Goal: Use online tool/utility: Utilize a website feature to perform a specific function

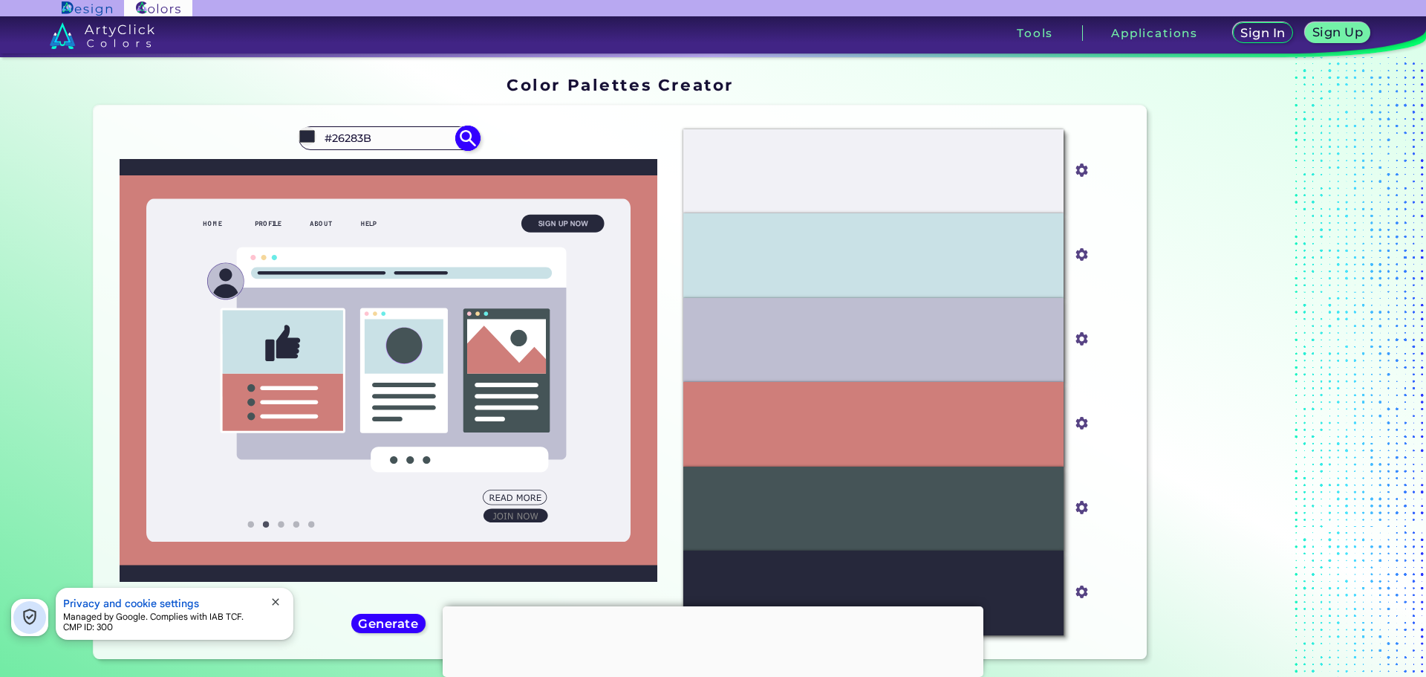
drag, startPoint x: 427, startPoint y: 140, endPoint x: 329, endPoint y: 140, distance: 98.1
click at [329, 140] on input "#26283B" at bounding box center [388, 138] width 138 height 20
paste input "3B3E41"
type input "#3B3E41"
click at [390, 620] on h5 "Generate" at bounding box center [388, 623] width 63 height 13
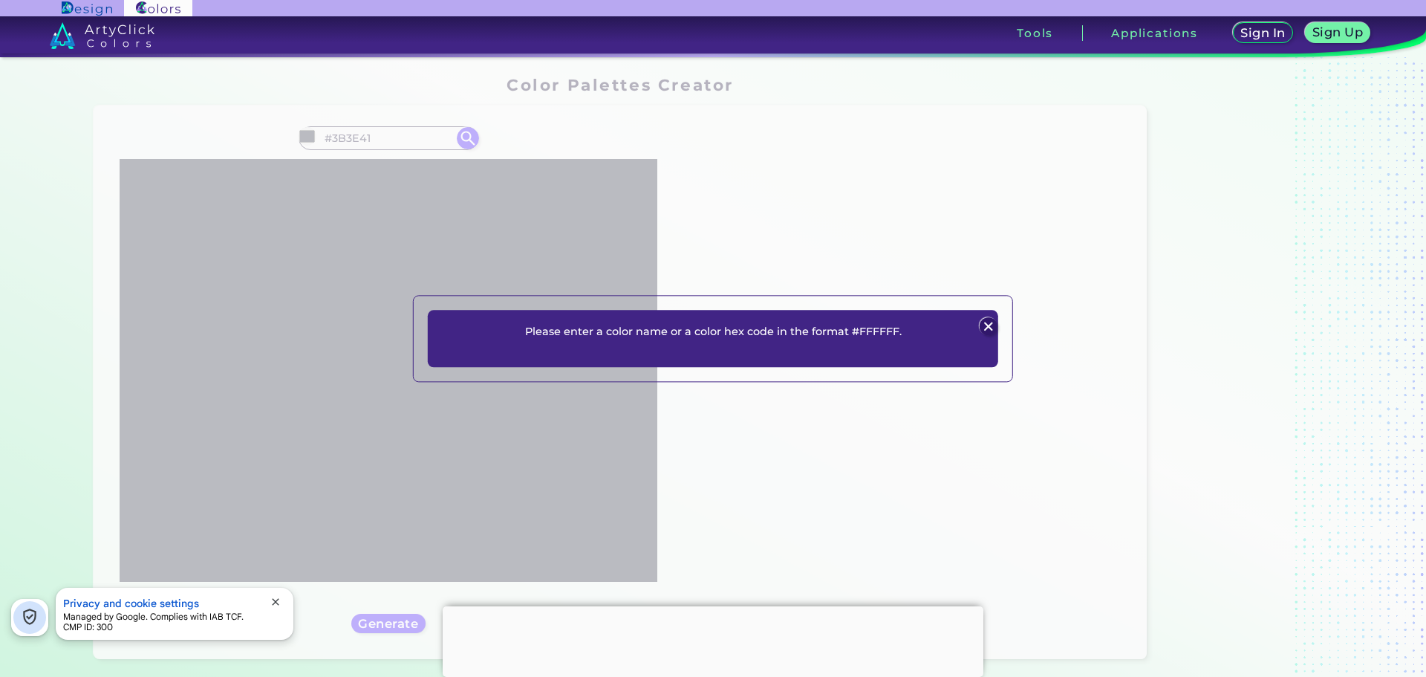
click at [989, 323] on img at bounding box center [988, 327] width 18 height 18
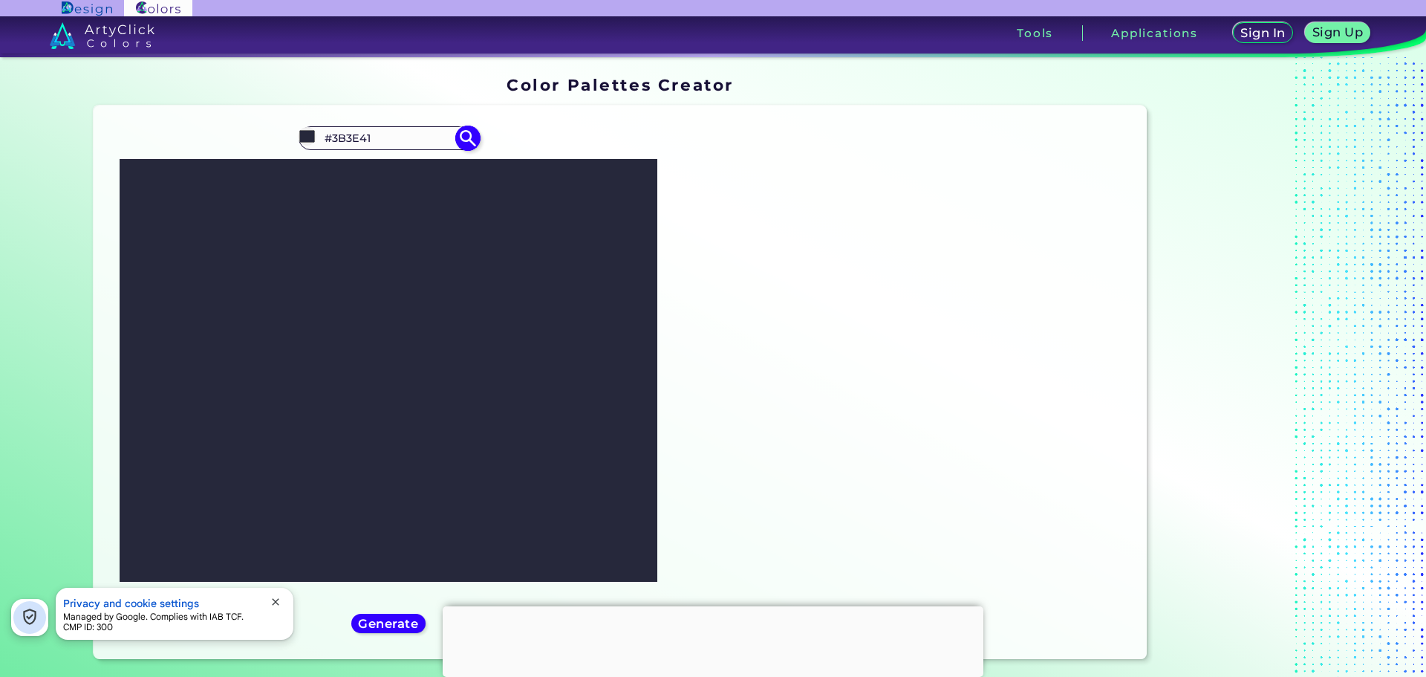
drag, startPoint x: 406, startPoint y: 135, endPoint x: 328, endPoint y: 139, distance: 78.8
click at [328, 139] on input "#3B3E41" at bounding box center [388, 138] width 138 height 20
click at [467, 143] on img at bounding box center [468, 138] width 26 height 26
type input "#3b3e41"
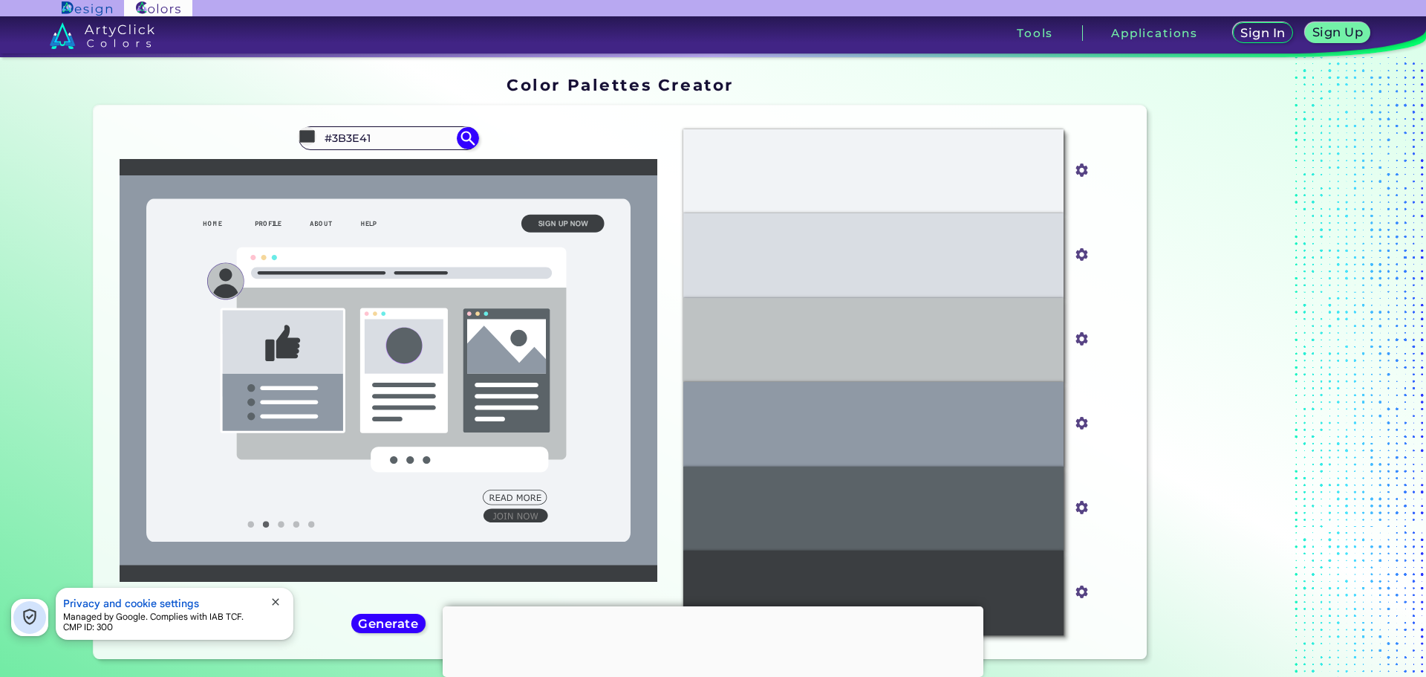
drag, startPoint x: 394, startPoint y: 146, endPoint x: 62, endPoint y: 117, distance: 333.3
click at [62, 117] on section "Color Palettes Creator Color Palettes Creator Oops - something went wrong. Plea…" at bounding box center [713, 370] width 1337 height 627
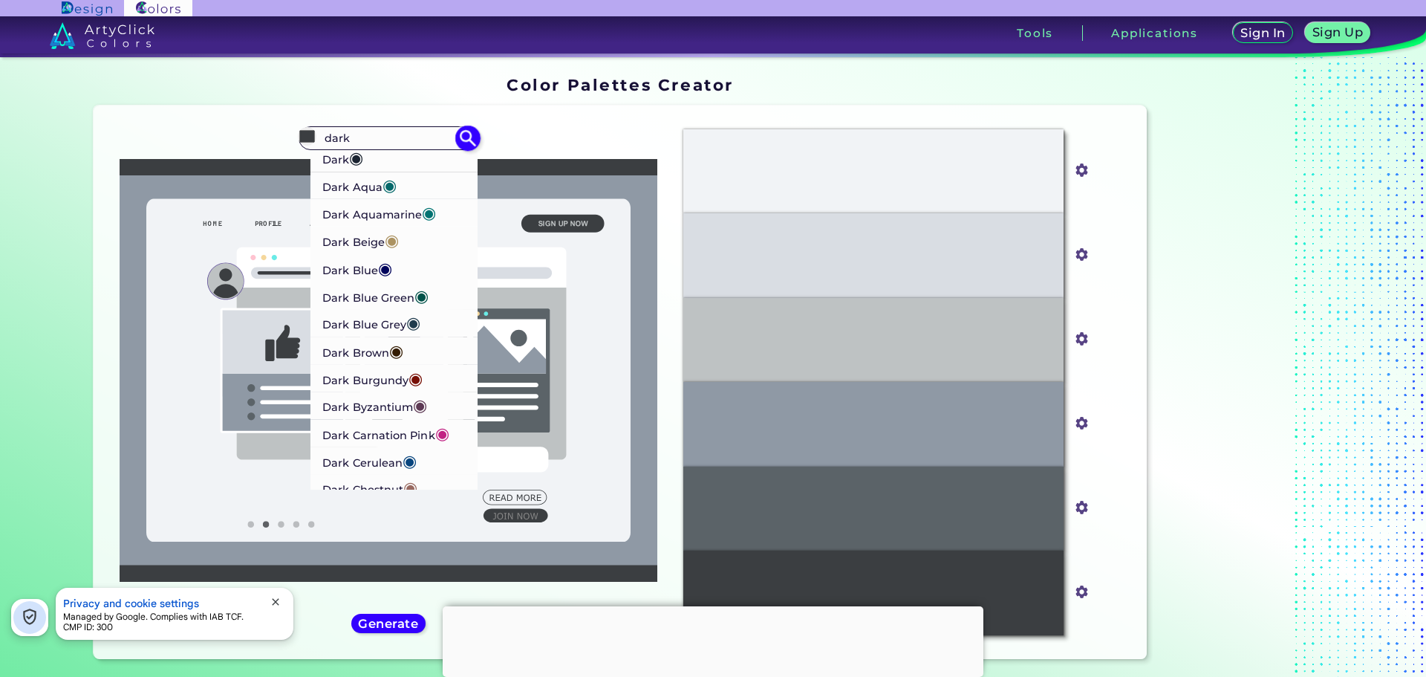
type input "dark"
click at [334, 163] on p "Dark ◉" at bounding box center [343, 157] width 42 height 27
type input "#1b2431"
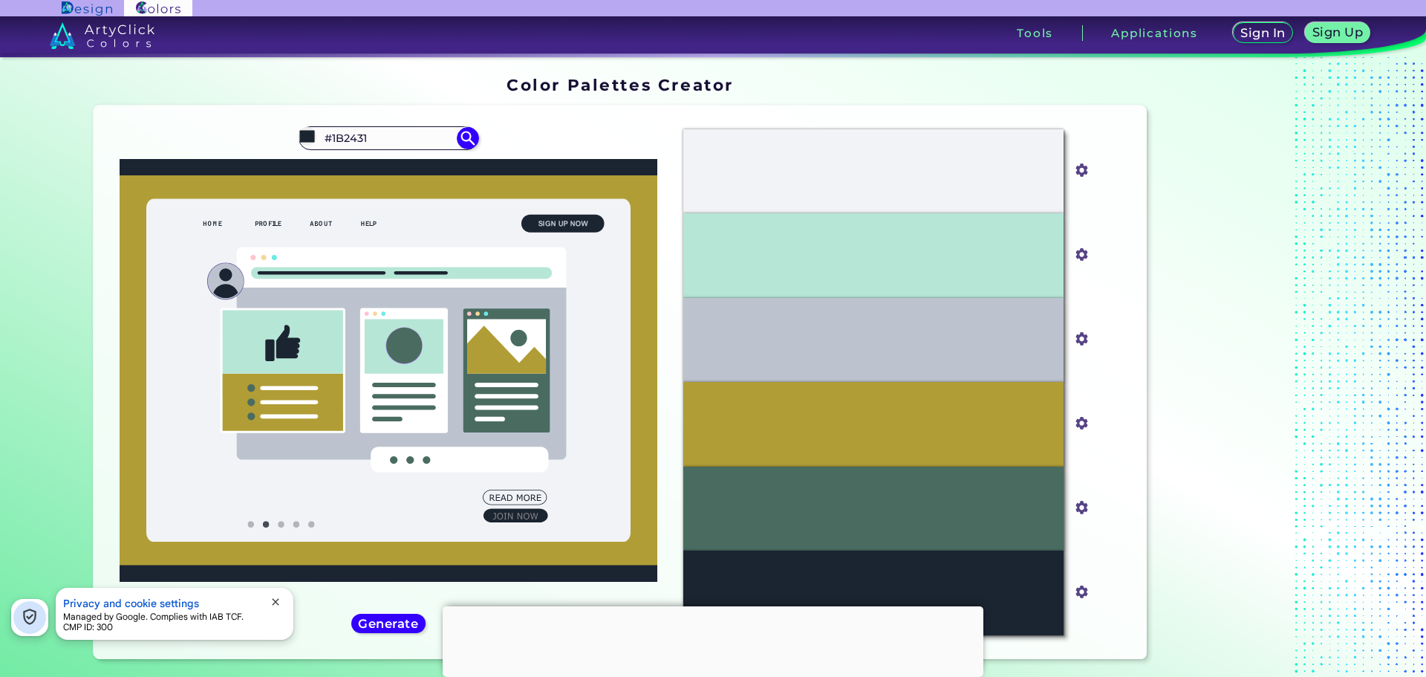
drag, startPoint x: 399, startPoint y: 139, endPoint x: 33, endPoint y: 103, distance: 367.3
click at [33, 103] on section "Color Palettes Creator Color Palettes Creator Oops - something went wrong. Plea…" at bounding box center [713, 367] width 1426 height 620
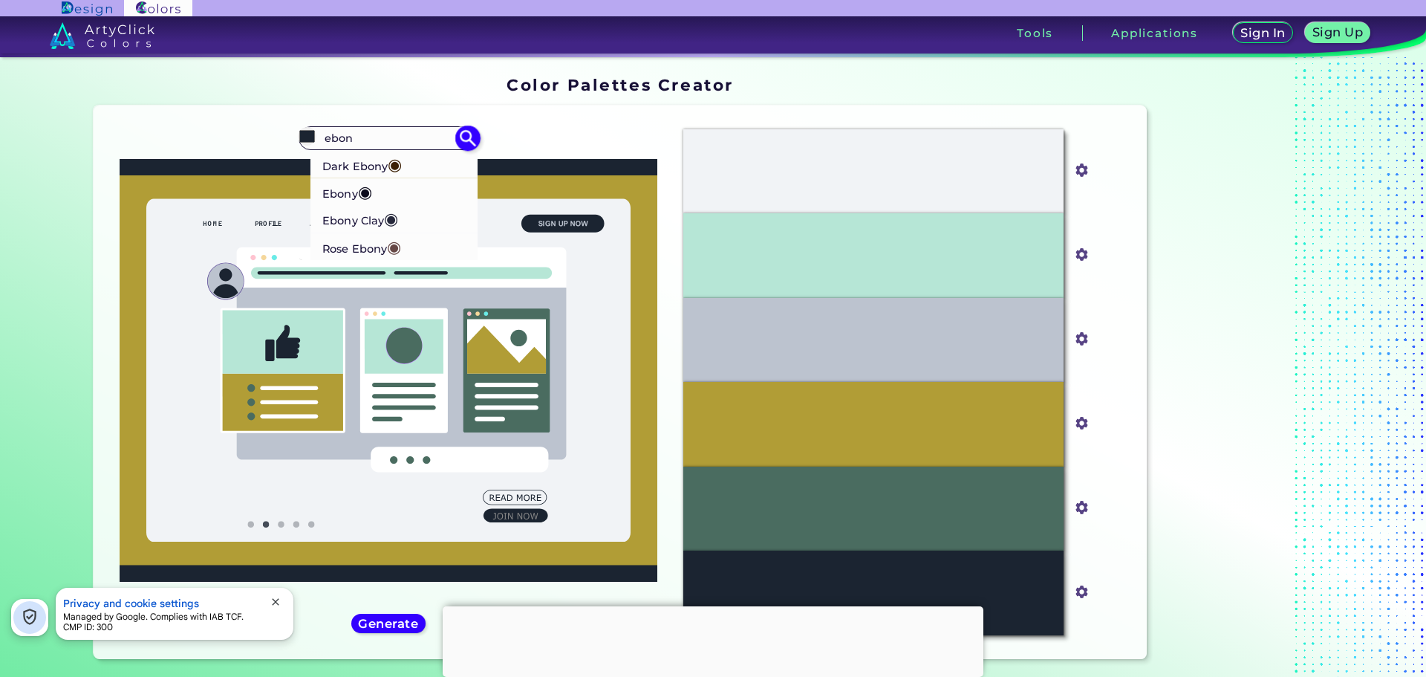
type input "ebon"
click at [355, 227] on p "[PERSON_NAME] ◉" at bounding box center [360, 218] width 76 height 27
type input "#26283b"
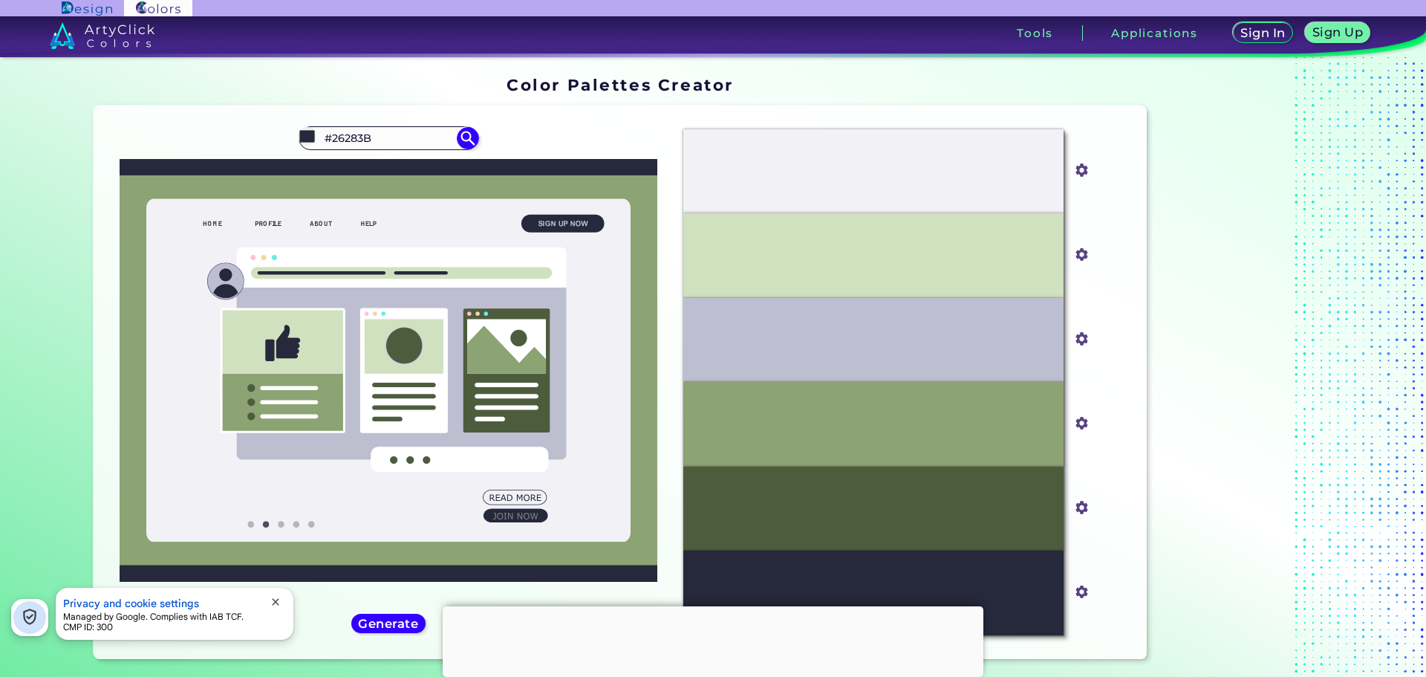
drag, startPoint x: 439, startPoint y: 145, endPoint x: 100, endPoint y: 66, distance: 347.8
click at [105, 67] on section "Color Palettes Creator Color Palettes Creator Oops - something went wrong. Plea…" at bounding box center [713, 370] width 1337 height 627
type input "dark e"
click at [385, 166] on p "Dark Ebony ◉" at bounding box center [361, 164] width 79 height 27
type input "#3c2005"
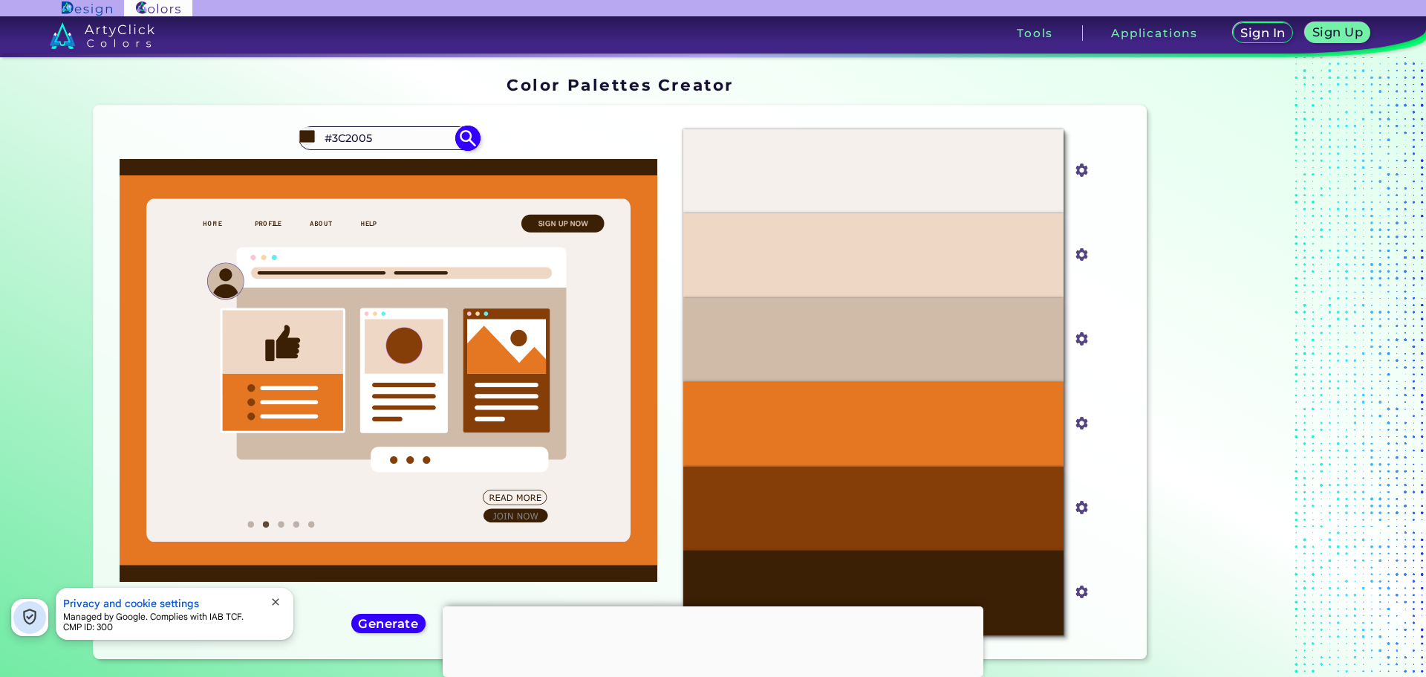
drag, startPoint x: 406, startPoint y: 140, endPoint x: 328, endPoint y: 143, distance: 78.1
click at [328, 143] on input "#3C2005" at bounding box center [388, 138] width 138 height 20
click at [400, 137] on input "#3C2005" at bounding box center [388, 138] width 138 height 20
drag, startPoint x: 405, startPoint y: 138, endPoint x: 10, endPoint y: 114, distance: 395.2
click at [30, 115] on section "Color Palettes Creator Color Palettes Creator Oops - something went wrong. Plea…" at bounding box center [713, 367] width 1426 height 620
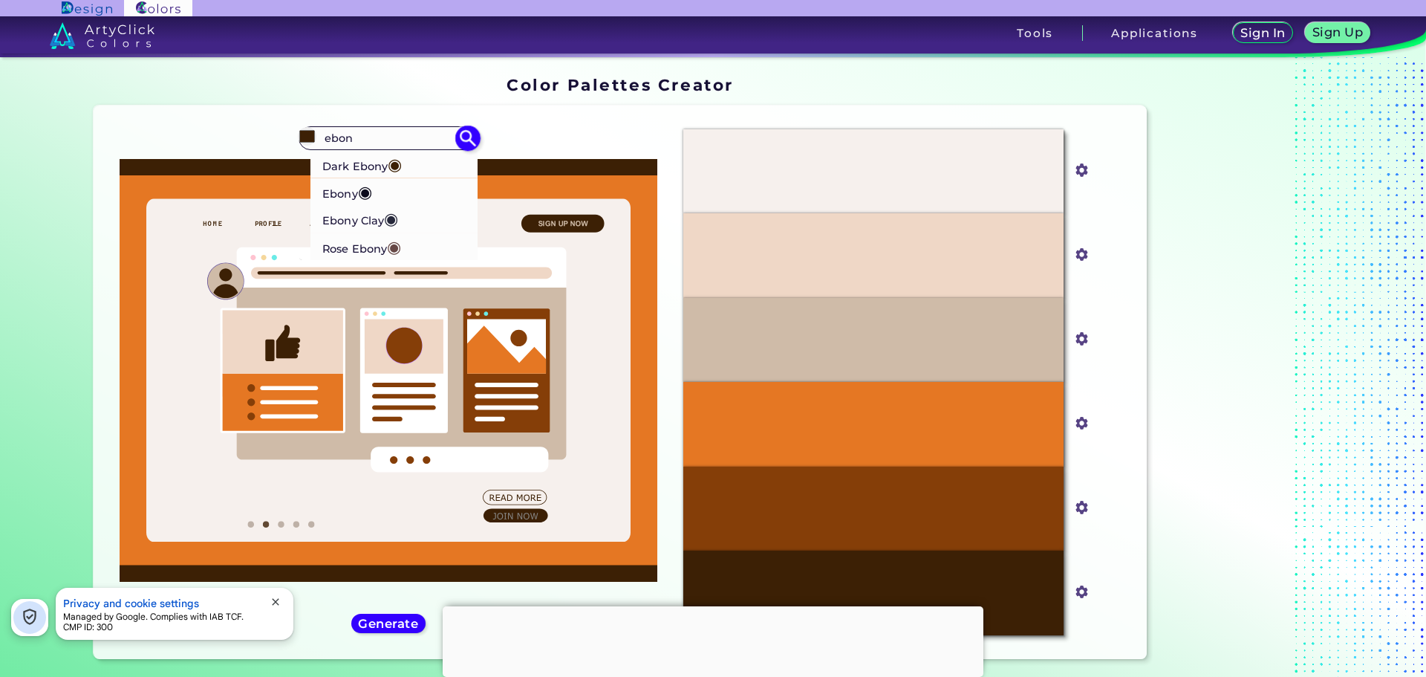
type input "ebon"
click at [387, 217] on span "◉" at bounding box center [391, 218] width 14 height 19
type input "#26283b"
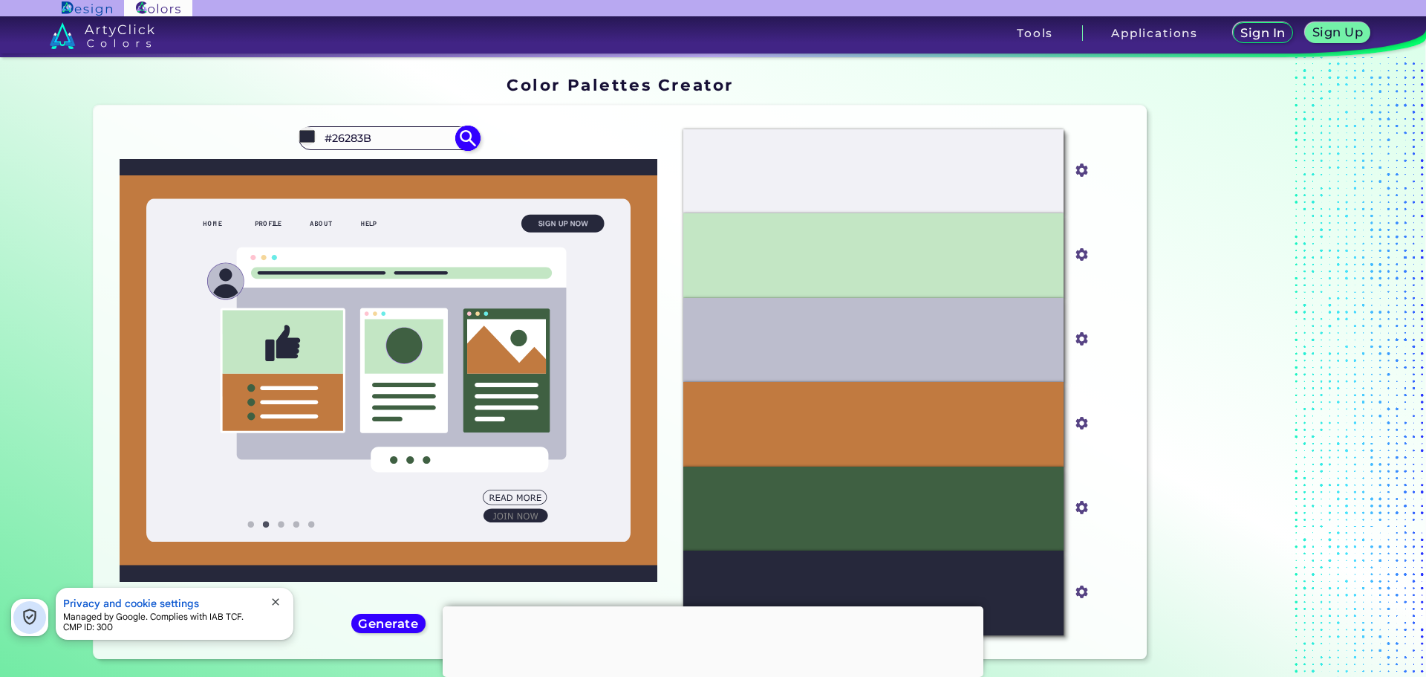
drag, startPoint x: 397, startPoint y: 146, endPoint x: 328, endPoint y: 134, distance: 70.0
click at [328, 134] on input "#26283B" at bounding box center [388, 138] width 138 height 20
click at [393, 149] on div "#26283b #26283B" at bounding box center [389, 138] width 180 height 24
drag, startPoint x: 400, startPoint y: 144, endPoint x: 0, endPoint y: 88, distance: 404.3
click at [0, 87] on section "Color Palettes Creator Color Palettes Creator Oops - something went wrong. Plea…" at bounding box center [713, 367] width 1426 height 620
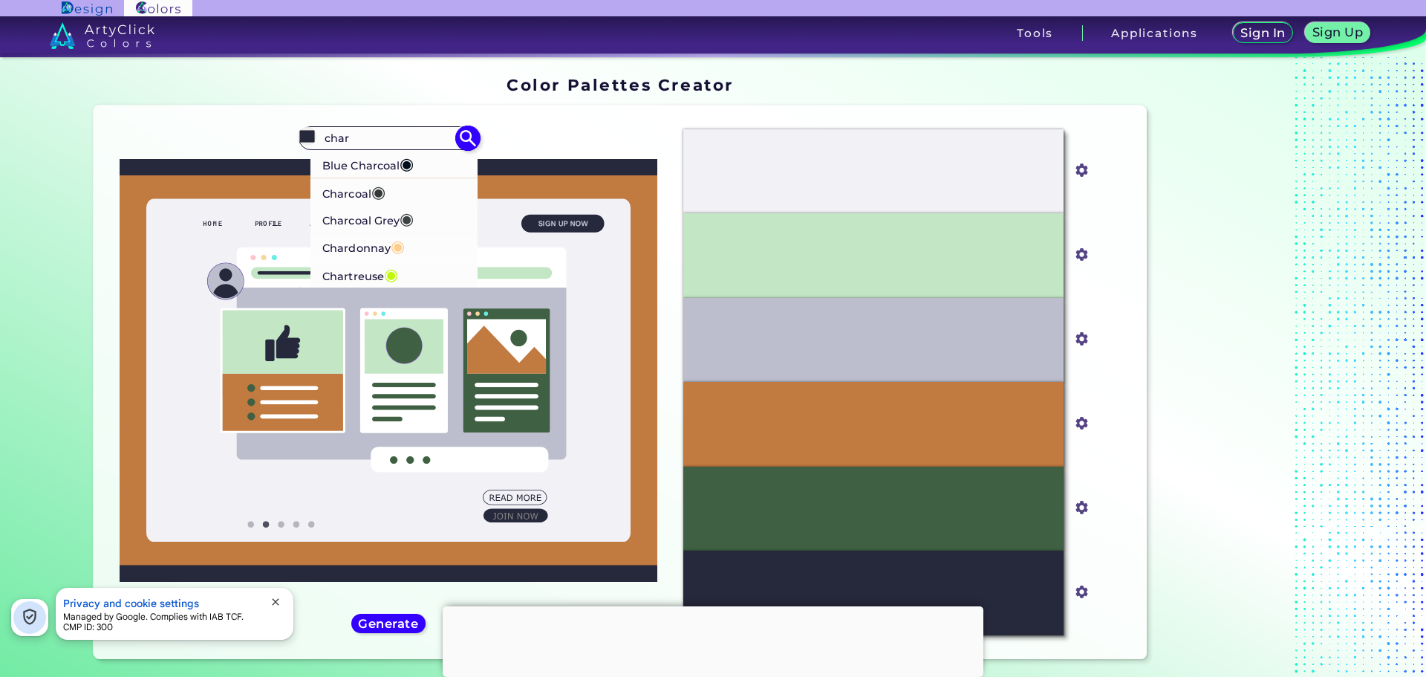
type input "char"
click at [363, 219] on p "Charcoal Grey ◉" at bounding box center [367, 218] width 91 height 27
type input "#3c4142"
type input "#3C4142"
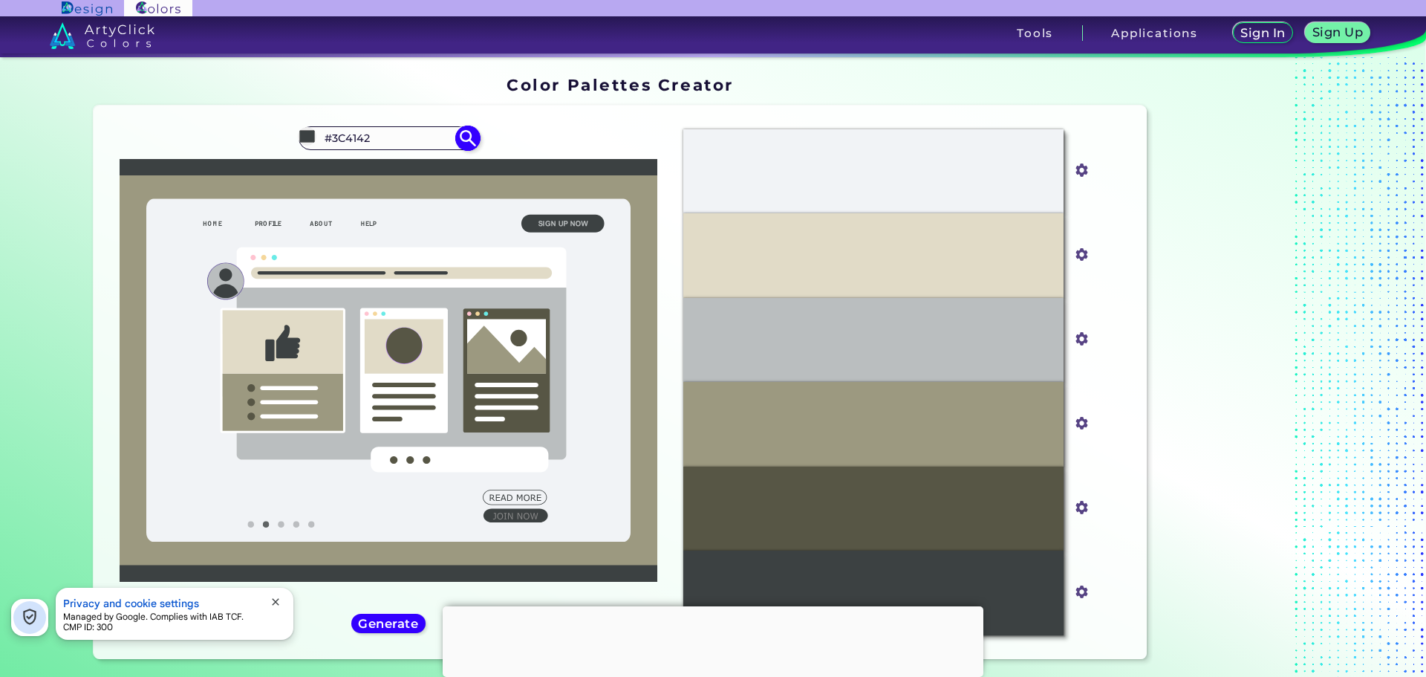
drag, startPoint x: 396, startPoint y: 137, endPoint x: 330, endPoint y: 135, distance: 66.2
click at [330, 135] on input "#3C4142" at bounding box center [388, 138] width 138 height 20
click at [378, 136] on input "#3C4142" at bounding box center [388, 138] width 138 height 20
drag, startPoint x: 267, startPoint y: 135, endPoint x: 56, endPoint y: 126, distance: 211.2
click at [118, 120] on div "#3c4142 #3C4142" at bounding box center [388, 382] width 567 height 530
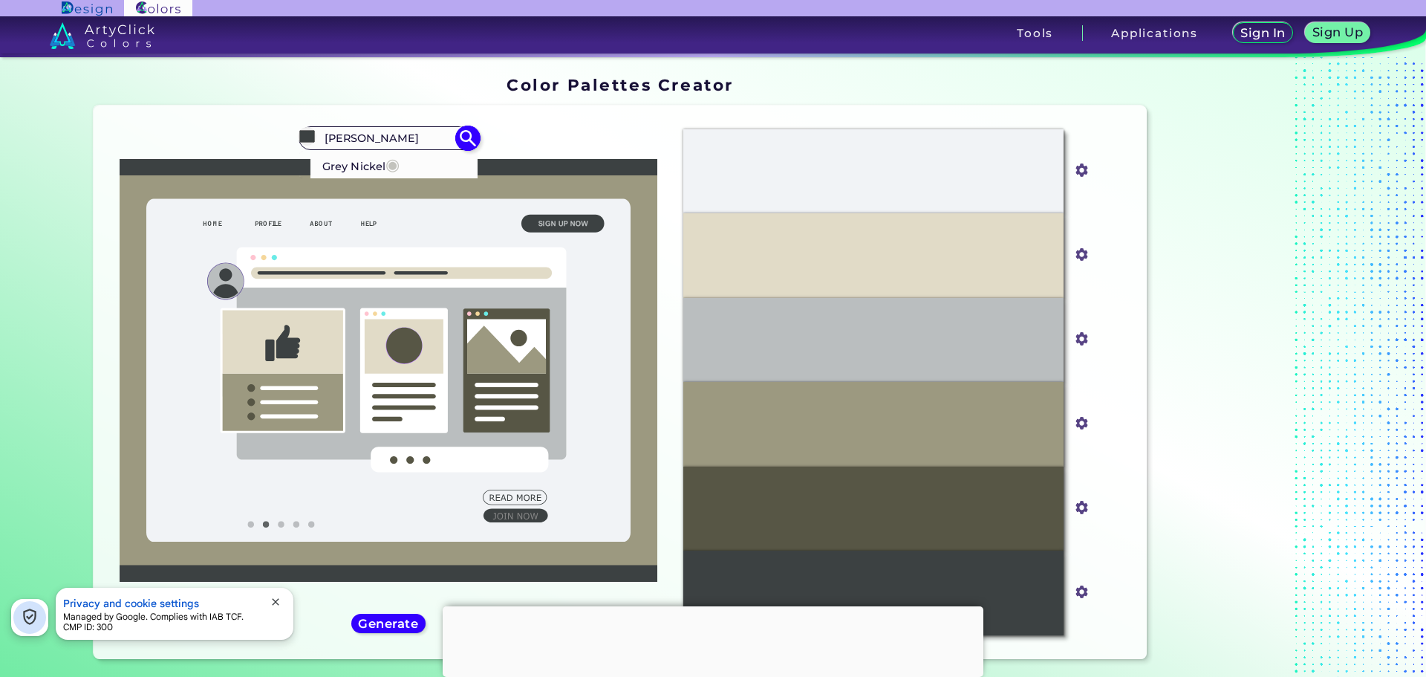
type input "[PERSON_NAME]"
click at [337, 169] on p "Grey Nickel ◉" at bounding box center [360, 164] width 77 height 27
type input "#c3c3bd"
type input "#C3C3BD"
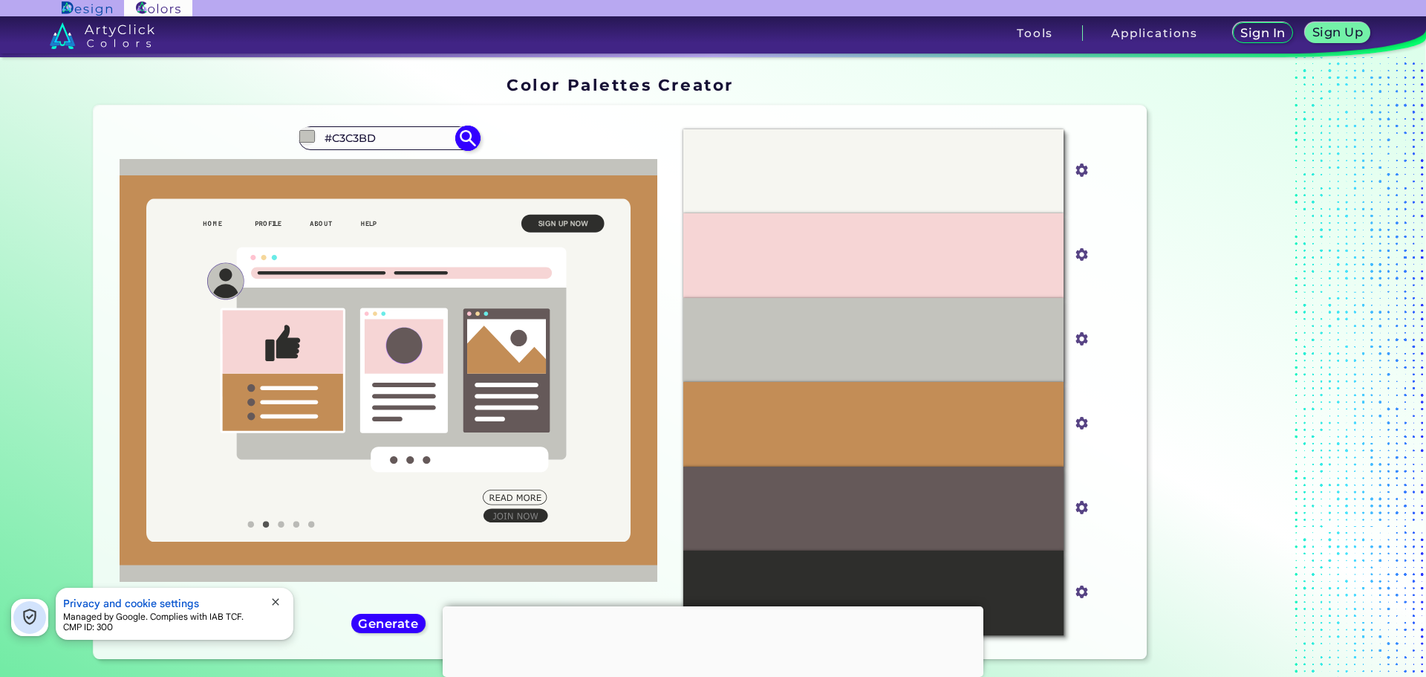
drag, startPoint x: 436, startPoint y: 138, endPoint x: 328, endPoint y: 139, distance: 108.5
click at [328, 139] on input "#C3C3BD" at bounding box center [388, 138] width 138 height 20
